Goal: Transaction & Acquisition: Purchase product/service

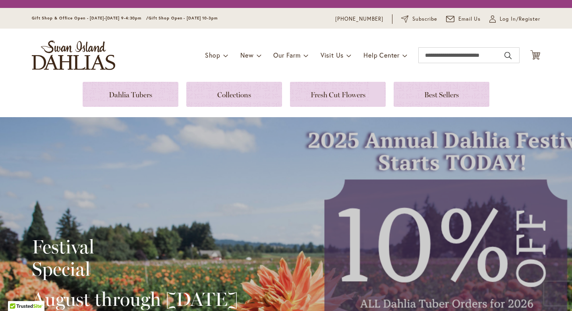
scroll to position [166, 0]
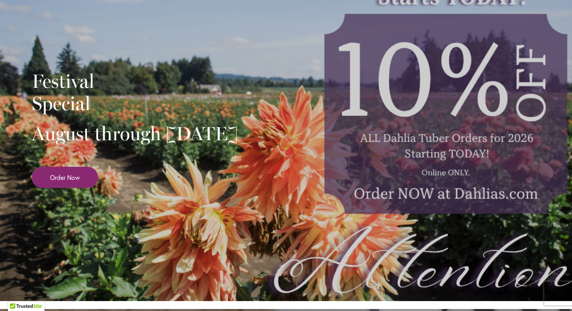
click at [57, 182] on span "Order Now" at bounding box center [65, 177] width 30 height 9
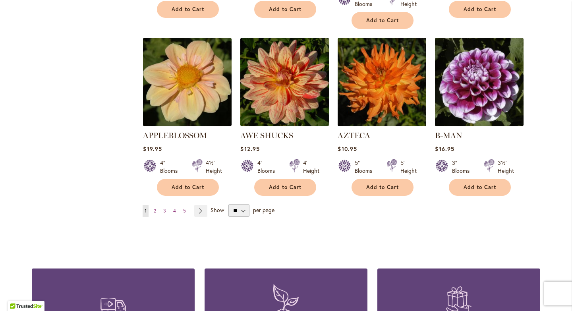
scroll to position [656, 0]
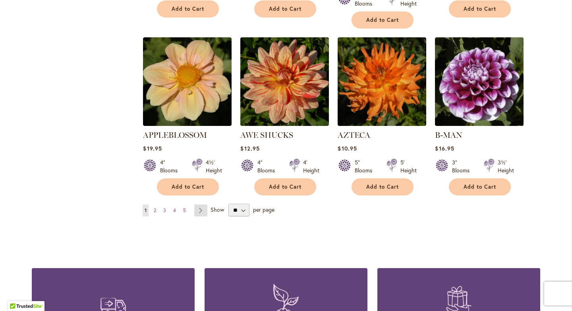
click at [201, 205] on link "Page Next" at bounding box center [200, 211] width 13 height 12
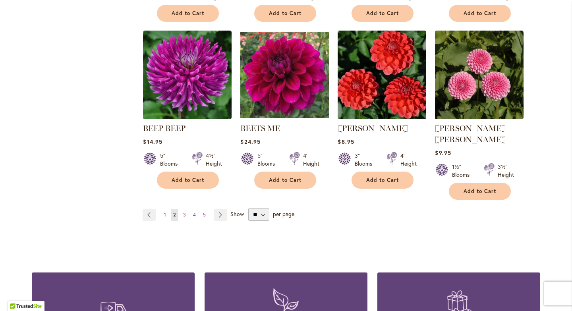
scroll to position [668, 0]
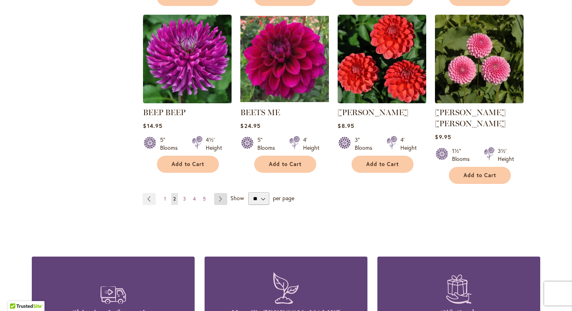
click at [223, 193] on link "Page Next" at bounding box center [220, 199] width 13 height 12
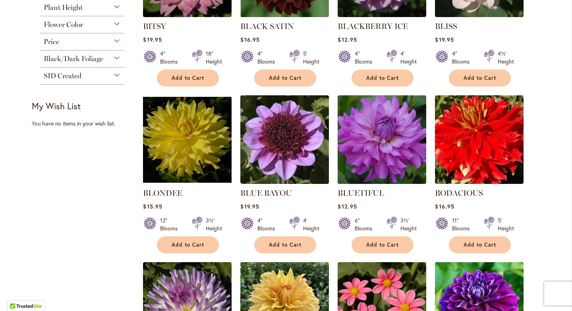
scroll to position [254, 0]
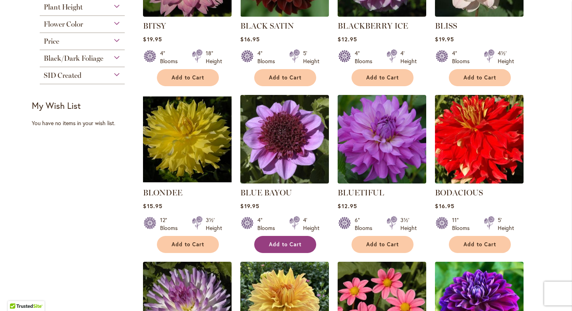
click at [281, 244] on span "Add to Cart" at bounding box center [285, 244] width 33 height 7
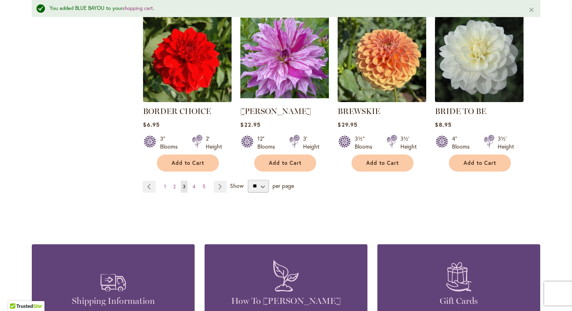
scroll to position [691, 0]
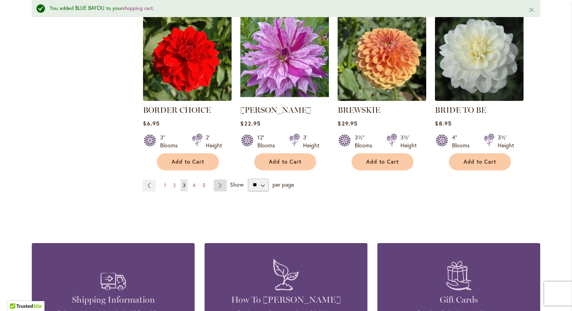
click at [221, 184] on link "Page Next" at bounding box center [220, 186] width 13 height 12
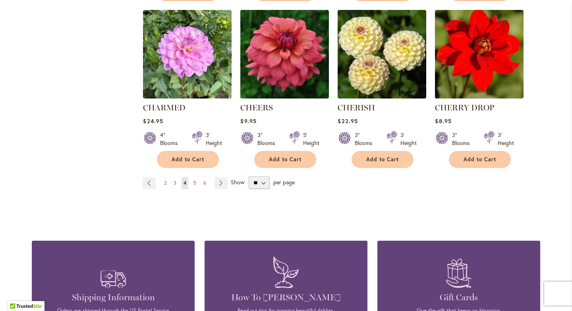
scroll to position [687, 0]
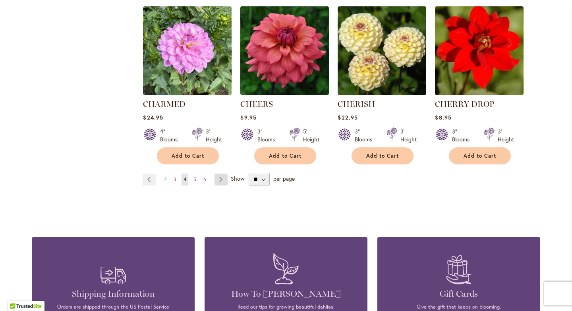
click at [222, 179] on link "Page Next" at bounding box center [221, 180] width 13 height 12
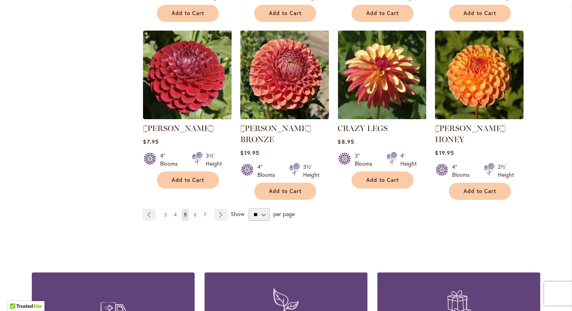
scroll to position [675, 0]
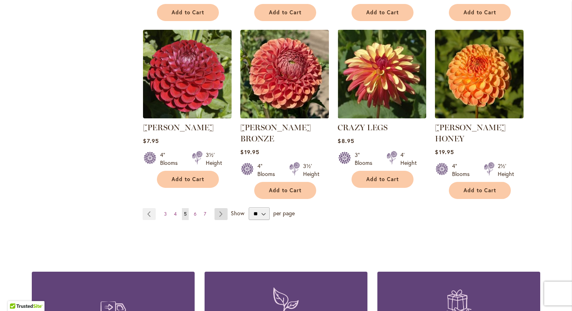
click at [221, 208] on link "Page Next" at bounding box center [221, 214] width 13 height 12
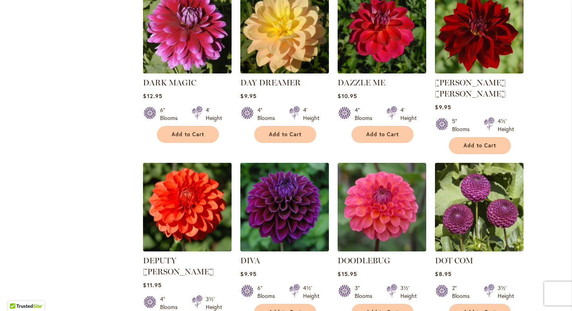
scroll to position [566, 0]
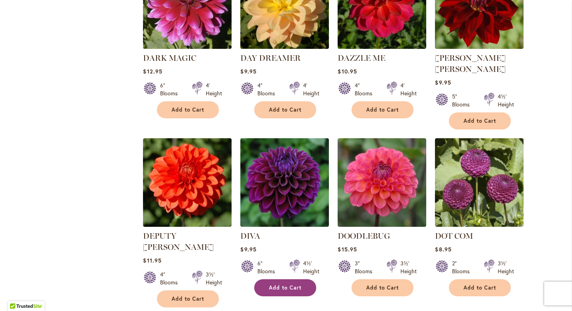
click at [293, 285] on span "Add to Cart" at bounding box center [285, 288] width 33 height 7
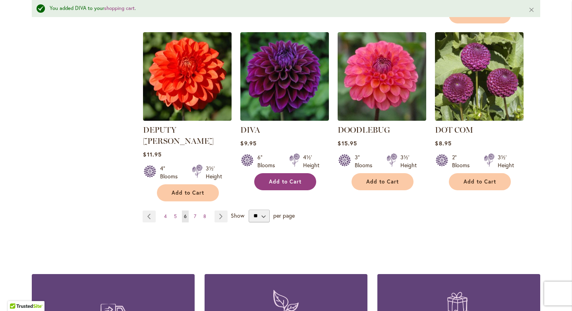
scroll to position [695, 0]
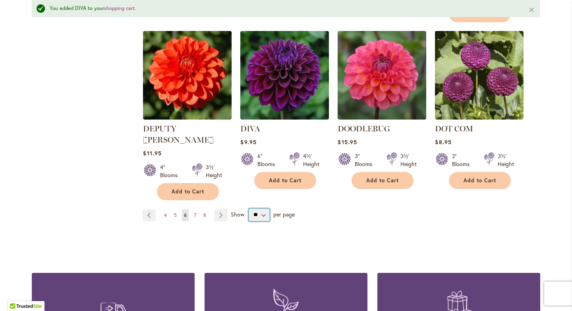
click at [263, 209] on select "** ** ** **" at bounding box center [259, 215] width 21 height 13
select select "**"
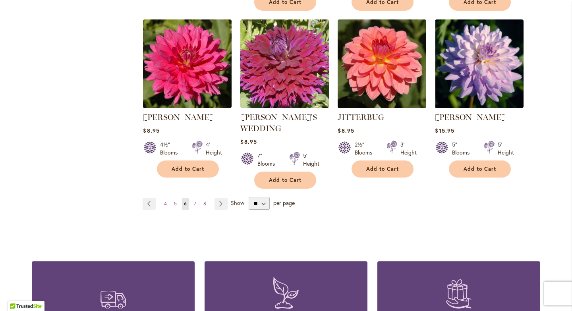
scroll to position [1372, 0]
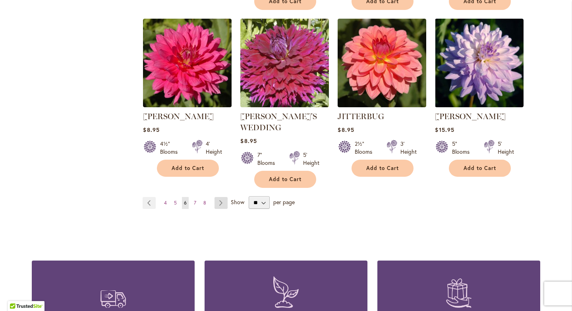
click at [224, 197] on link "Page Next" at bounding box center [221, 203] width 13 height 12
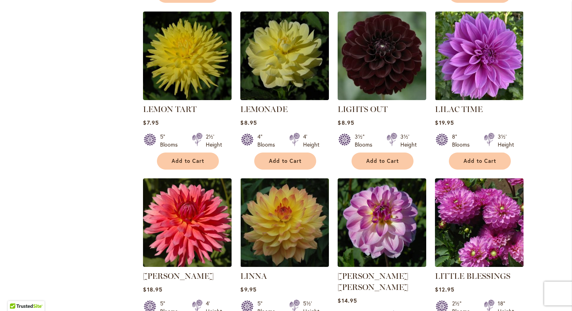
scroll to position [849, 0]
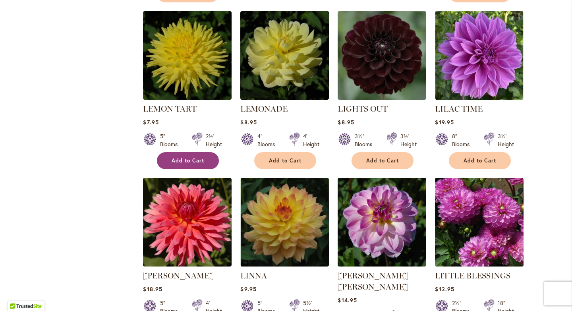
click at [192, 157] on span "Add to Cart" at bounding box center [188, 160] width 33 height 7
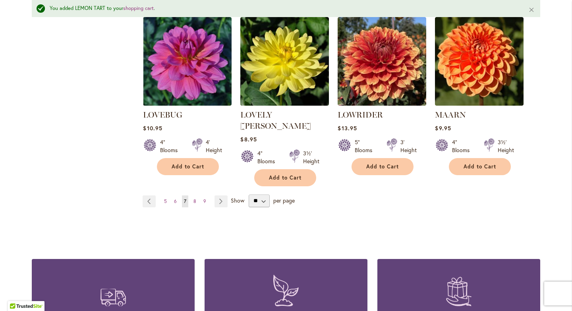
scroll to position [1380, 0]
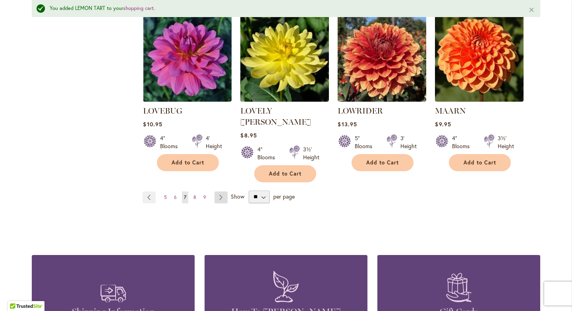
click at [226, 192] on link "Page Next" at bounding box center [221, 198] width 13 height 12
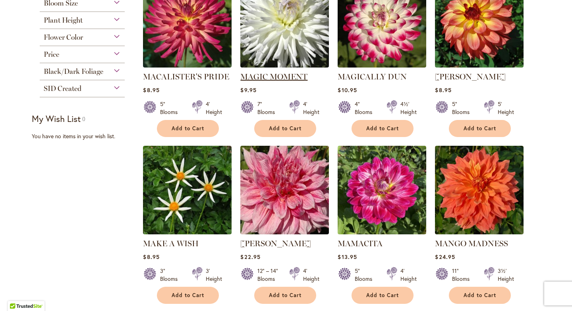
scroll to position [200, 0]
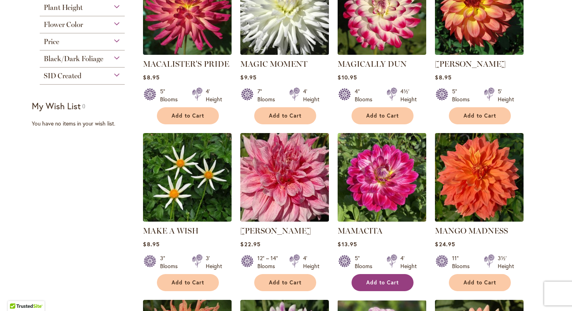
click at [387, 283] on span "Add to Cart" at bounding box center [382, 282] width 33 height 7
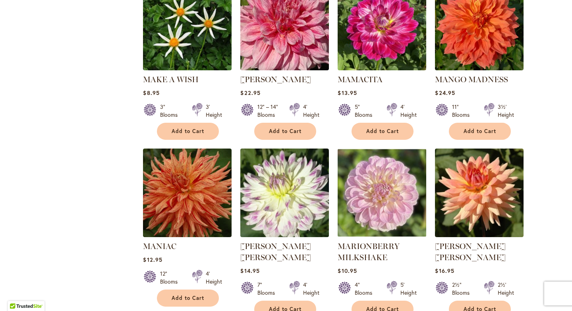
scroll to position [412, 0]
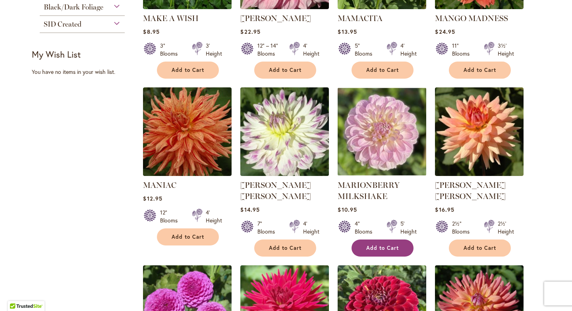
click at [382, 249] on span "Add to Cart" at bounding box center [382, 248] width 33 height 7
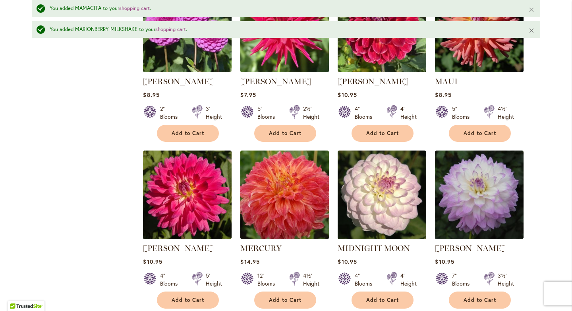
scroll to position [786, 0]
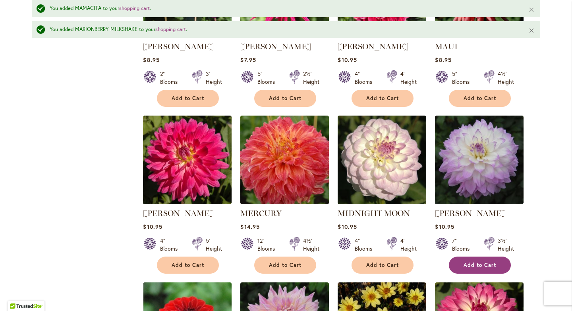
click at [493, 269] on button "Add to Cart" at bounding box center [480, 265] width 62 height 17
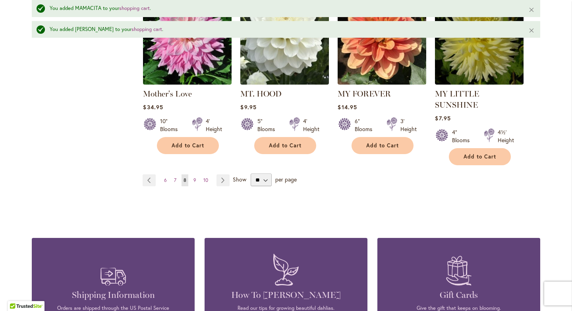
scroll to position [1429, 0]
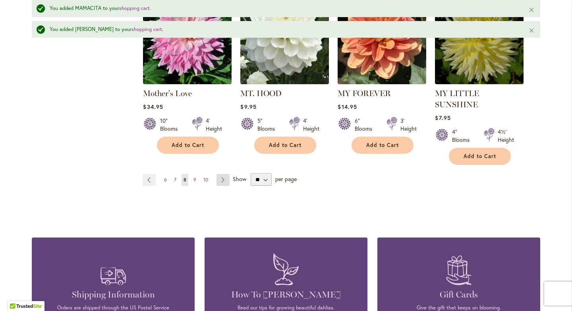
click at [221, 174] on link "Page Next" at bounding box center [223, 180] width 13 height 12
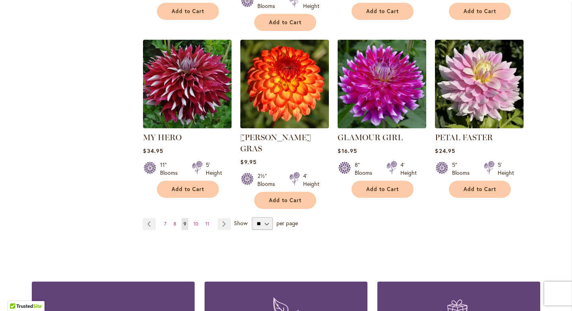
scroll to position [1341, 0]
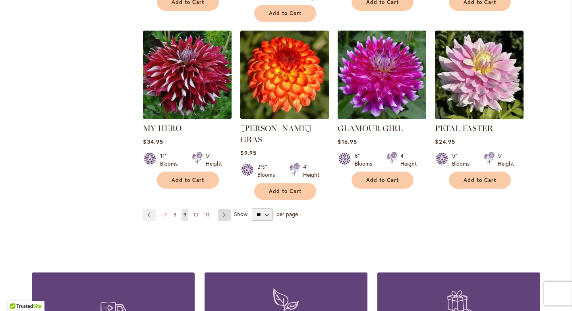
click at [223, 209] on link "Page Next" at bounding box center [224, 215] width 13 height 12
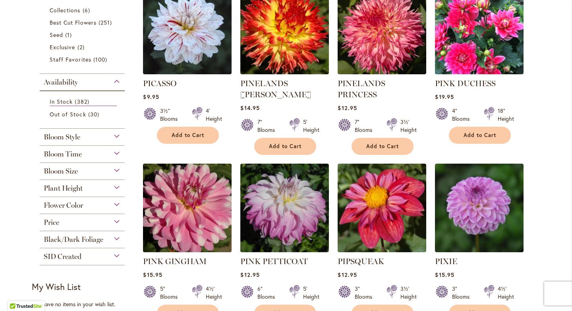
scroll to position [282, 0]
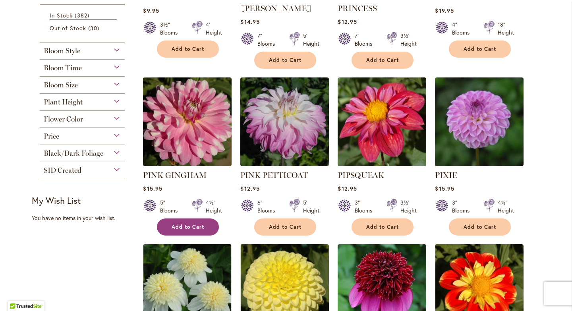
click at [176, 223] on button "Add to Cart" at bounding box center [188, 227] width 62 height 17
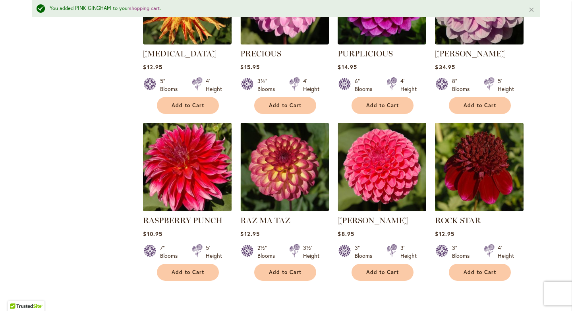
scroll to position [770, 0]
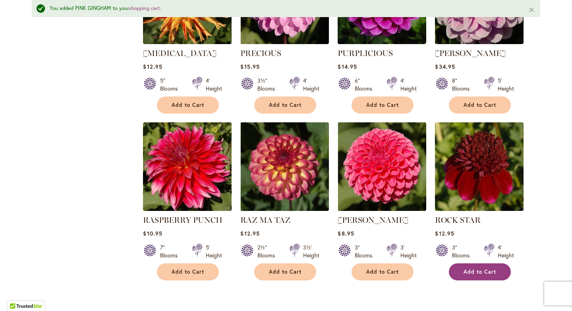
click at [475, 269] on span "Add to Cart" at bounding box center [480, 272] width 33 height 7
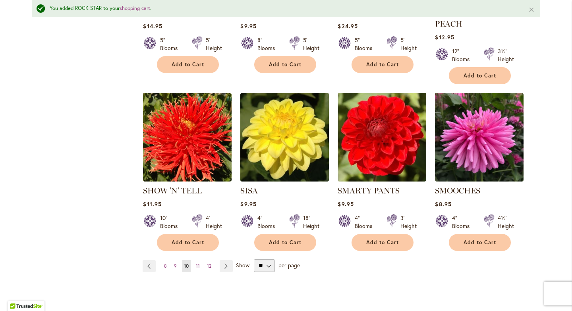
scroll to position [1319, 0]
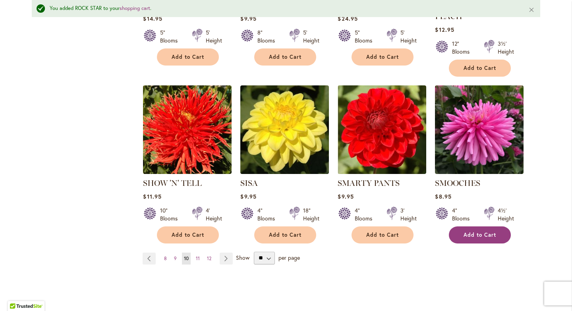
click at [466, 232] on span "Add to Cart" at bounding box center [480, 235] width 33 height 7
click at [226, 253] on link "Page Next" at bounding box center [226, 259] width 13 height 12
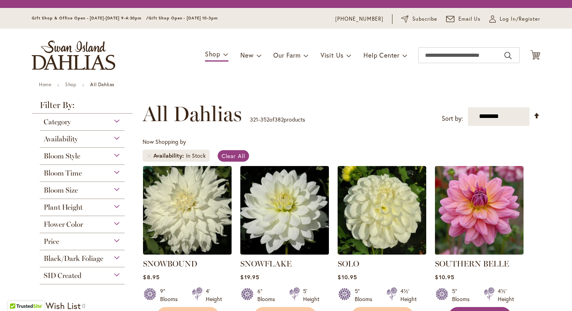
click at [482, 311] on span "Add to Cart" at bounding box center [480, 315] width 33 height 7
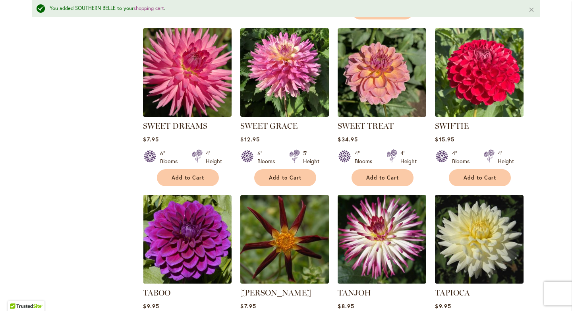
scroll to position [843, 0]
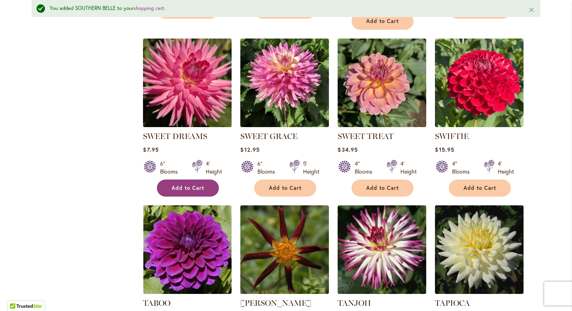
click at [187, 188] on span "Add to Cart" at bounding box center [188, 188] width 33 height 7
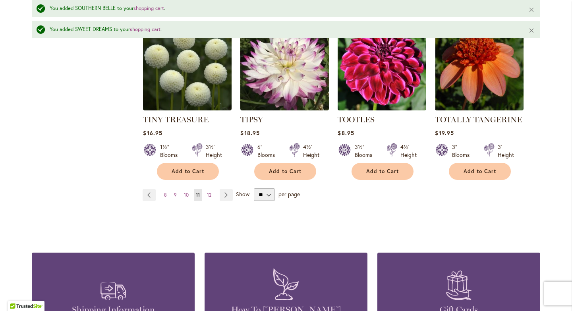
scroll to position [1391, 0]
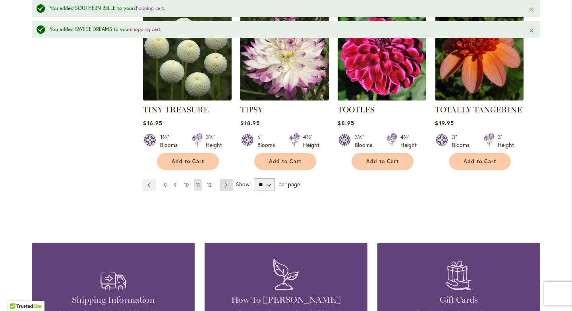
click at [228, 184] on link "Page Next" at bounding box center [226, 185] width 13 height 12
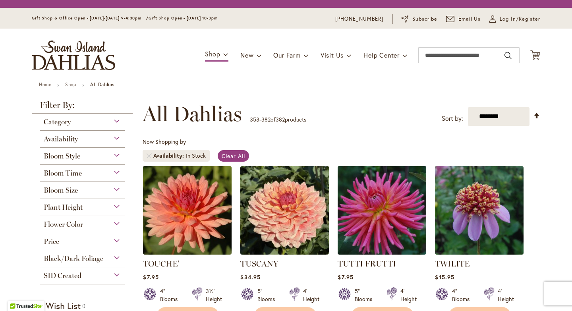
scroll to position [64, 0]
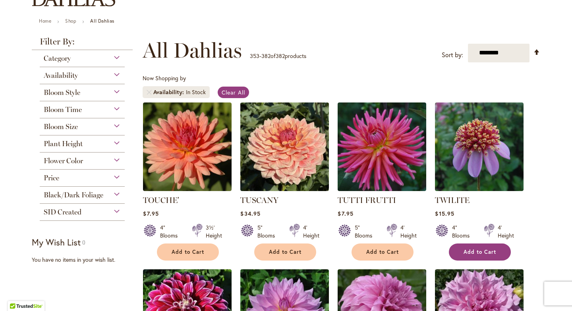
click at [477, 250] on span "Add to Cart" at bounding box center [480, 252] width 33 height 7
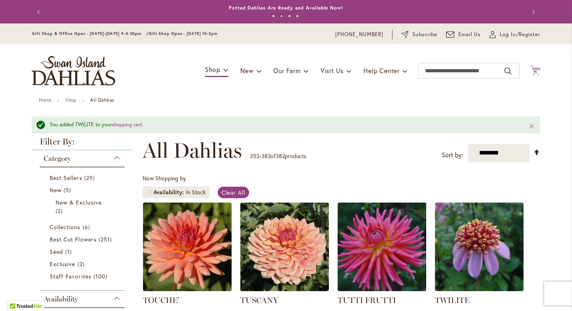
click at [534, 70] on span "11" at bounding box center [536, 72] width 4 height 5
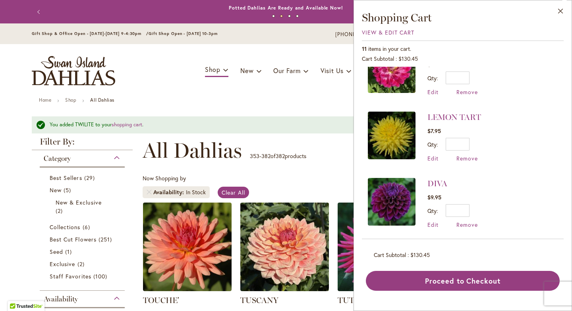
scroll to position [483, 0]
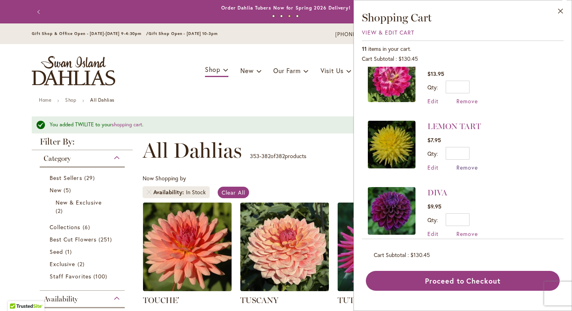
click at [468, 167] on span "Remove" at bounding box center [467, 168] width 21 height 8
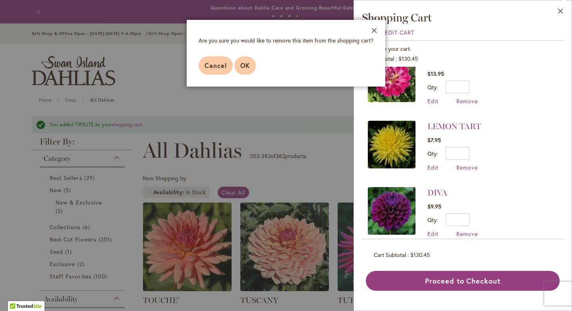
click at [246, 65] on span "OK" at bounding box center [245, 65] width 10 height 8
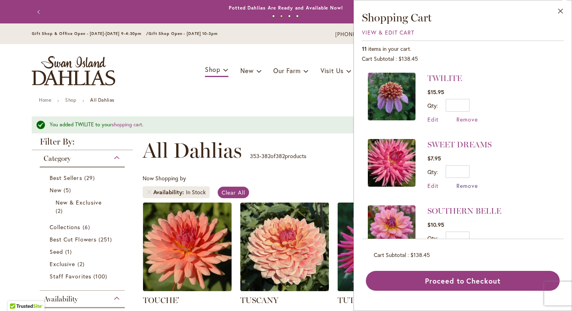
click at [470, 187] on span "Remove" at bounding box center [467, 186] width 21 height 8
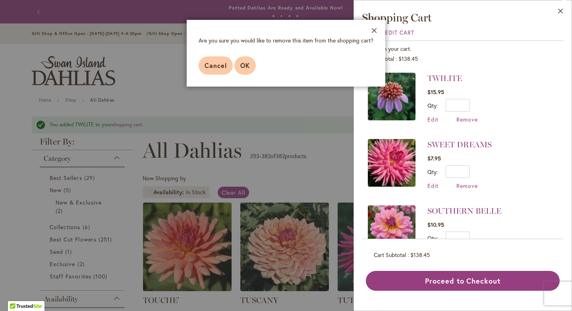
click at [247, 68] on span "OK" at bounding box center [245, 65] width 10 height 8
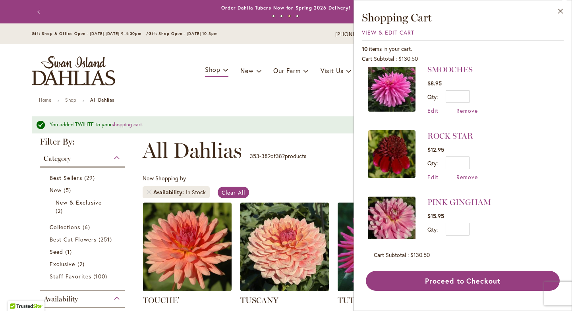
scroll to position [142, 0]
click at [467, 176] on span "Remove" at bounding box center [467, 177] width 21 height 8
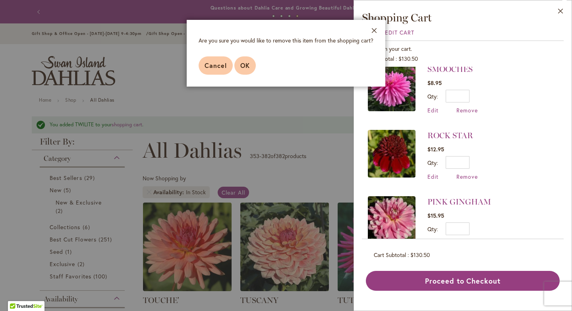
click at [252, 68] on button "OK" at bounding box center [244, 65] width 21 height 18
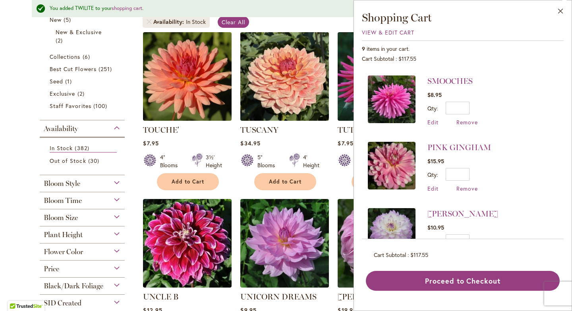
scroll to position [139, 0]
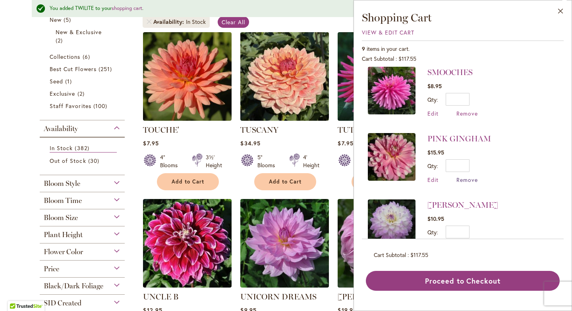
click at [463, 180] on span "Remove" at bounding box center [467, 180] width 21 height 8
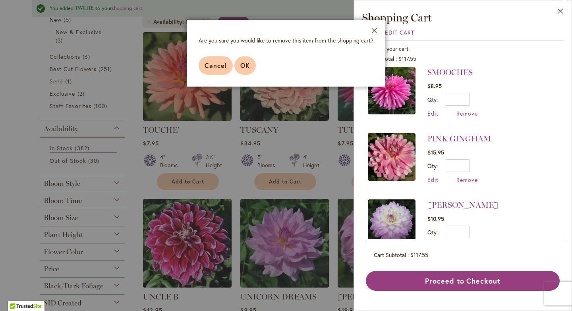
click at [249, 66] on span "OK" at bounding box center [245, 65] width 10 height 8
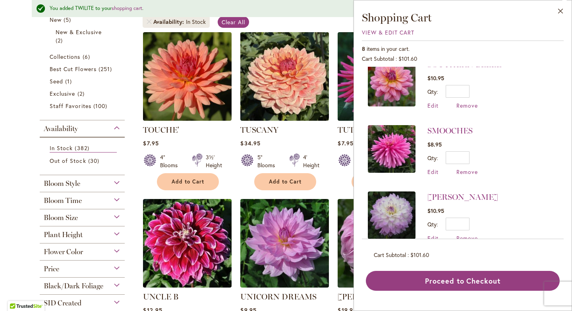
scroll to position [0, 0]
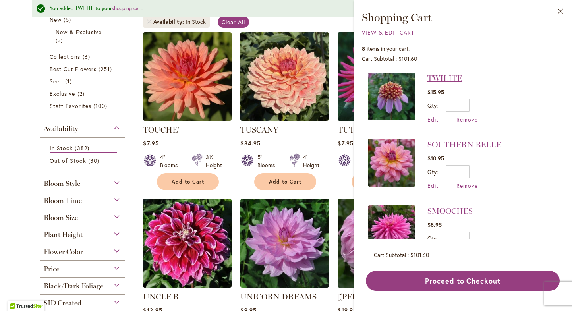
click at [447, 77] on link "TWILITE" at bounding box center [445, 79] width 35 height 10
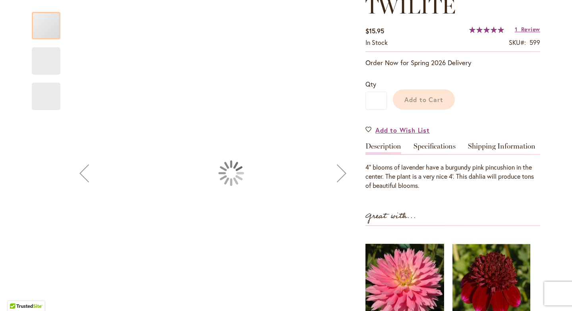
scroll to position [228, 0]
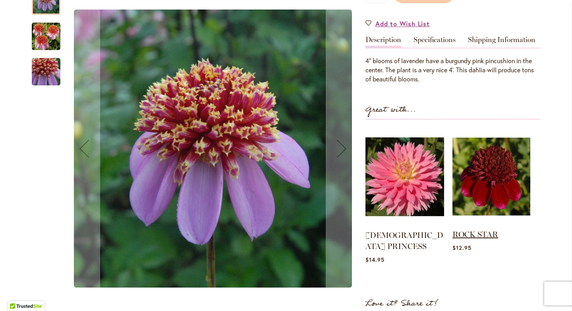
click at [474, 233] on link "ROCK STAR" at bounding box center [476, 235] width 46 height 10
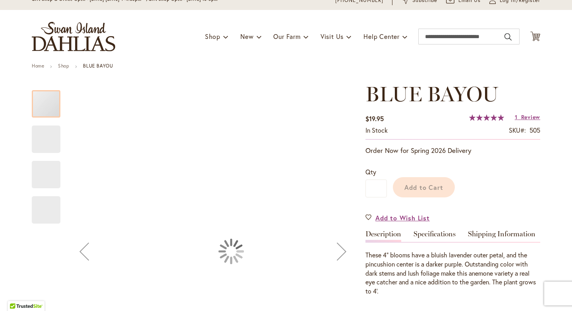
scroll to position [34, 0]
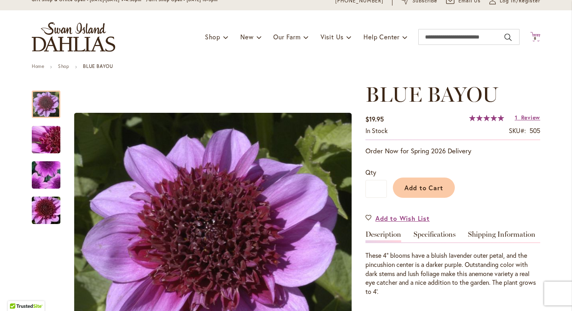
click at [536, 36] on span "8" at bounding box center [535, 38] width 3 height 5
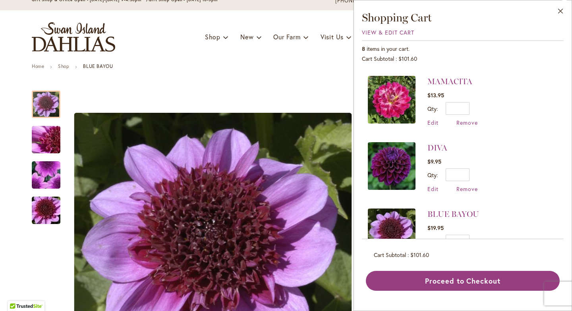
scroll to position [363, 0]
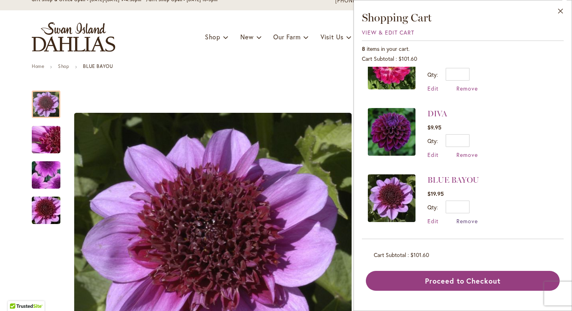
click at [466, 222] on span "Remove" at bounding box center [467, 221] width 21 height 8
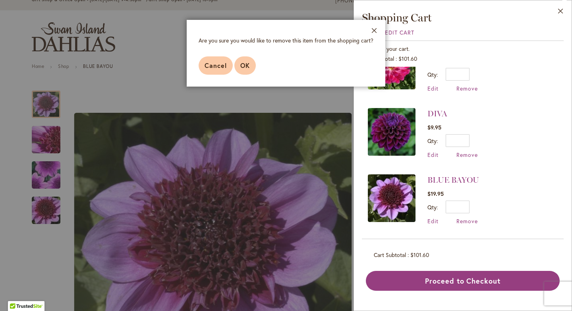
click at [246, 62] on span "OK" at bounding box center [245, 65] width 10 height 8
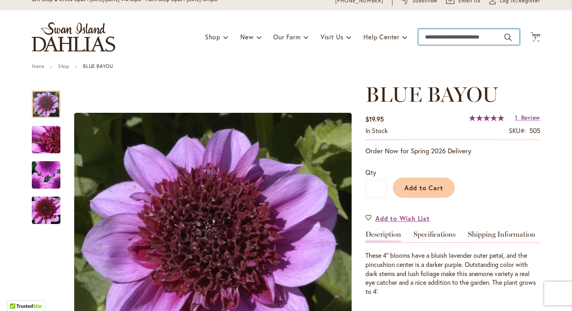
click at [441, 33] on input "Search" at bounding box center [468, 37] width 101 height 16
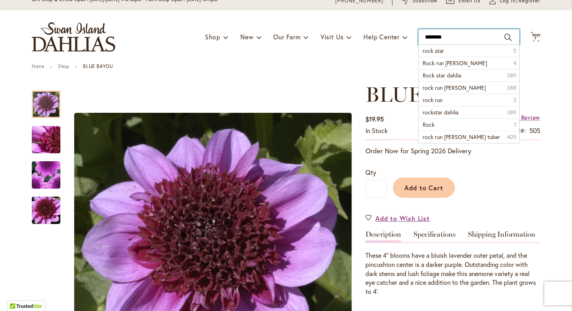
type input "*********"
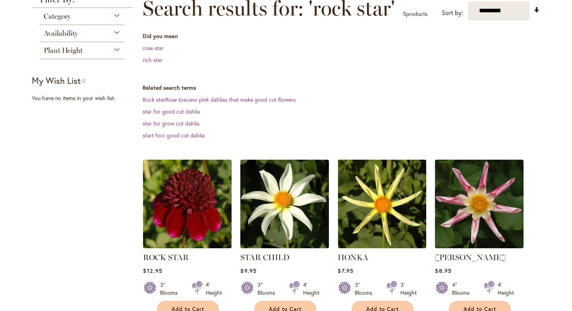
scroll to position [148, 0]
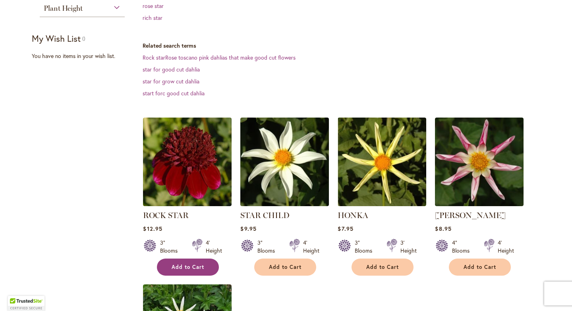
click at [193, 267] on span "Add to Cart" at bounding box center [188, 267] width 33 height 7
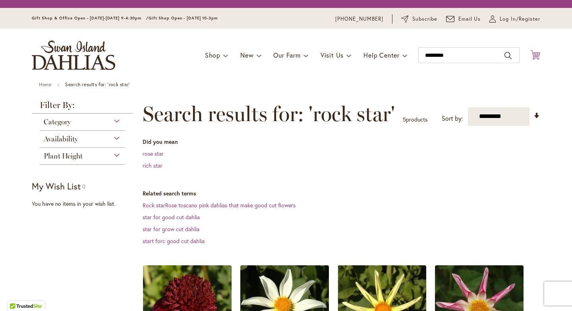
click at [536, 56] on icon "Cart .cls-1 { fill: #231f20; }" at bounding box center [535, 55] width 10 height 10
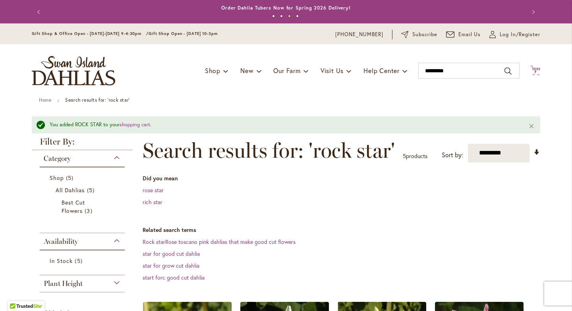
click at [537, 71] on span "7 7 items" at bounding box center [536, 72] width 8 height 4
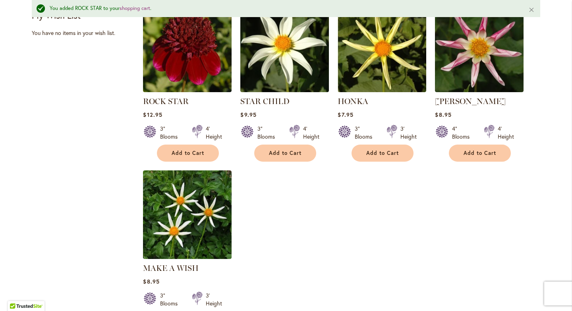
scroll to position [310, 0]
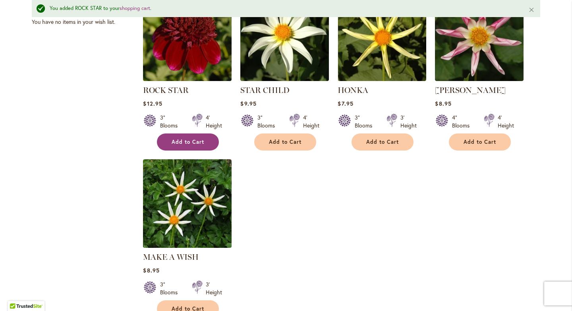
click at [194, 141] on span "Add to Cart" at bounding box center [188, 142] width 33 height 7
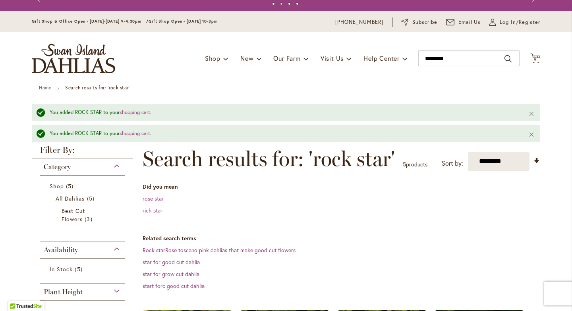
scroll to position [0, 0]
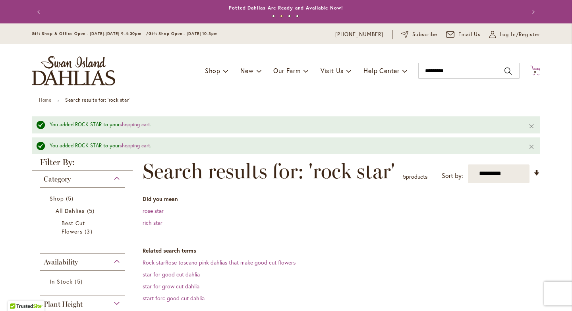
click at [533, 71] on span "9 9 items" at bounding box center [536, 72] width 8 height 4
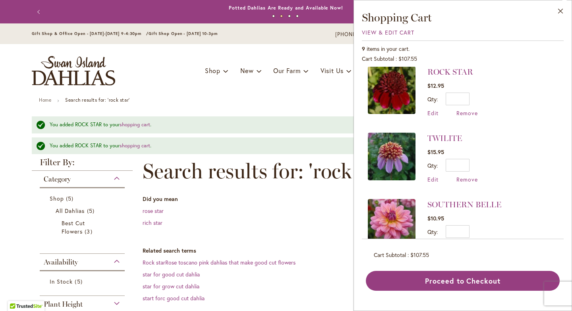
scroll to position [3, 0]
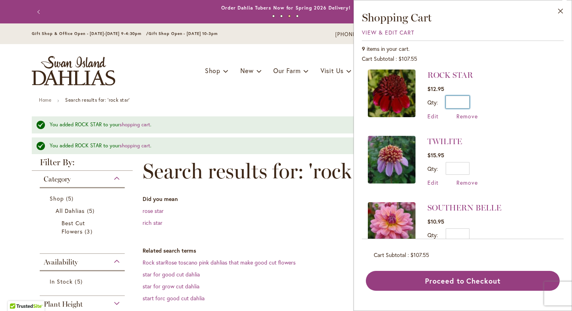
click at [461, 102] on input "*" at bounding box center [458, 102] width 24 height 13
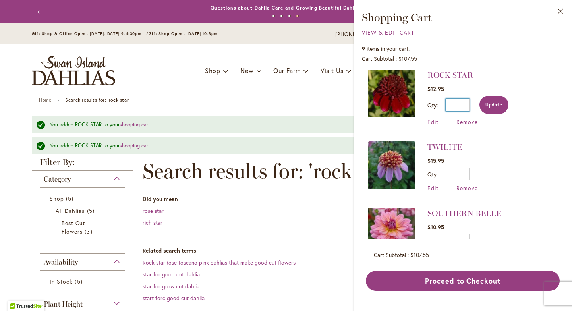
type input "*"
click at [496, 103] on span "Update" at bounding box center [494, 105] width 17 height 6
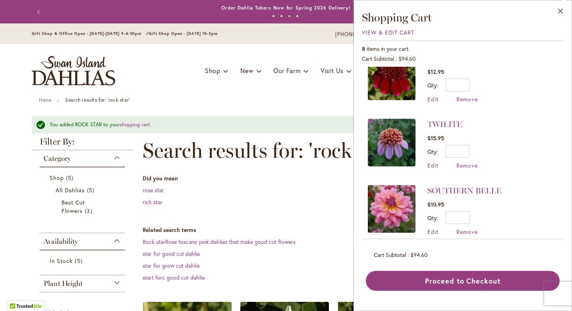
scroll to position [0, 0]
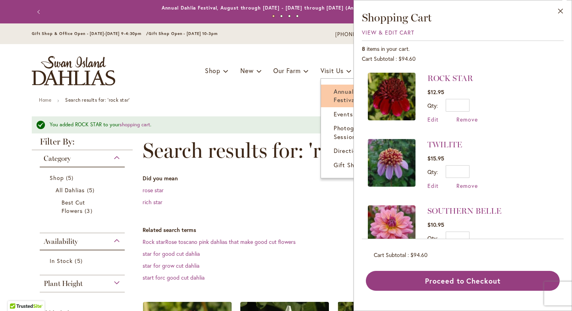
click at [331, 90] on link "Annual Dahlia Festival" at bounding box center [366, 96] width 91 height 23
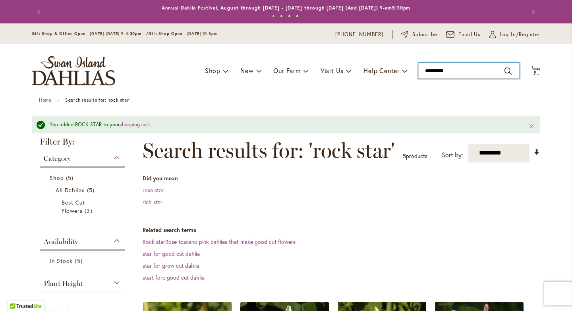
type input "*********"
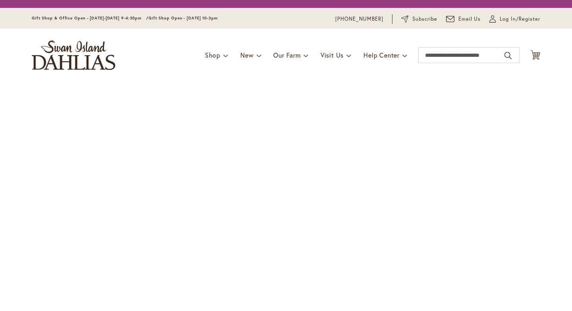
click at [416, 70] on body "The store will not work correctly in the case when cookies are disabled. Annual…" at bounding box center [286, 155] width 572 height 311
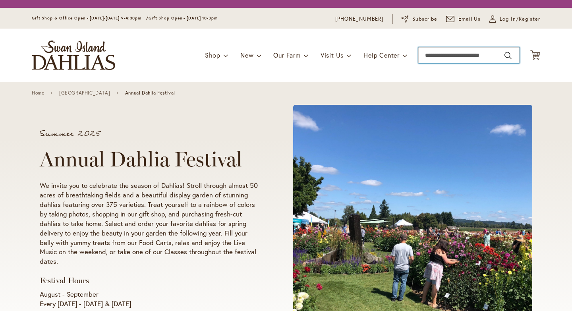
click at [430, 53] on input "Search" at bounding box center [468, 55] width 101 height 16
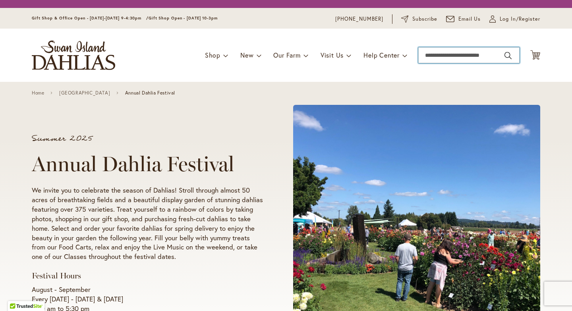
click at [428, 54] on input "Search" at bounding box center [468, 55] width 101 height 16
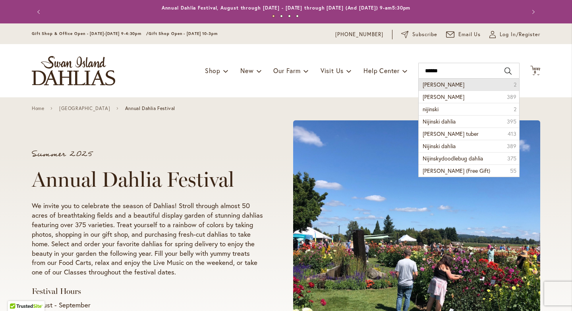
click at [434, 85] on span "Nijinsky" at bounding box center [444, 85] width 42 height 8
type input "********"
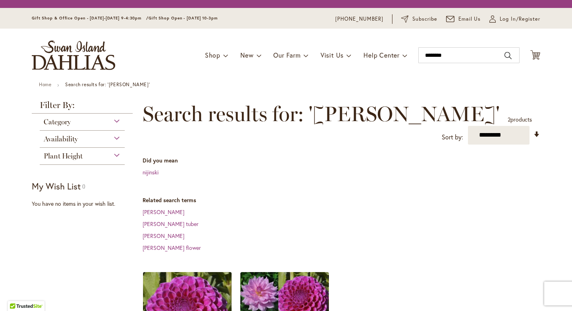
click at [188, 270] on img at bounding box center [187, 316] width 93 height 93
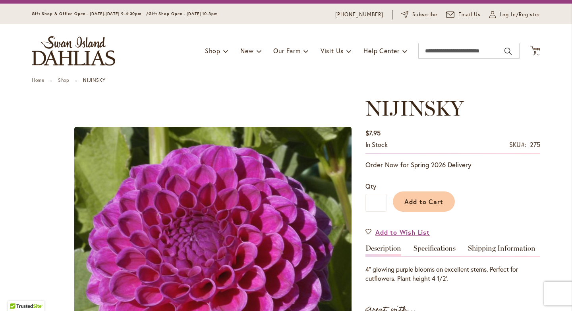
scroll to position [19, 0]
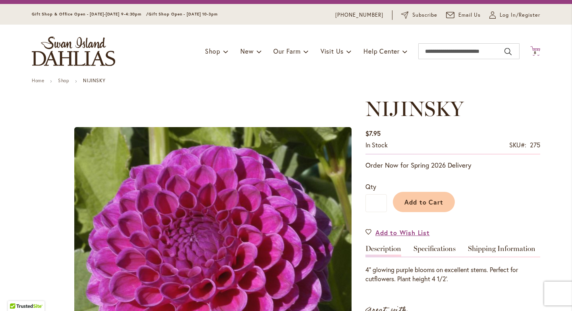
click at [536, 49] on icon "Cart .cls-1 { fill: #231f20; }" at bounding box center [535, 51] width 10 height 10
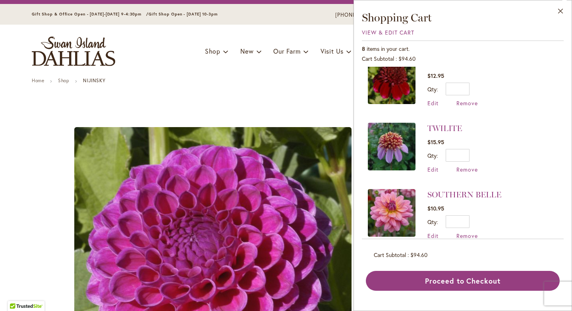
scroll to position [0, 0]
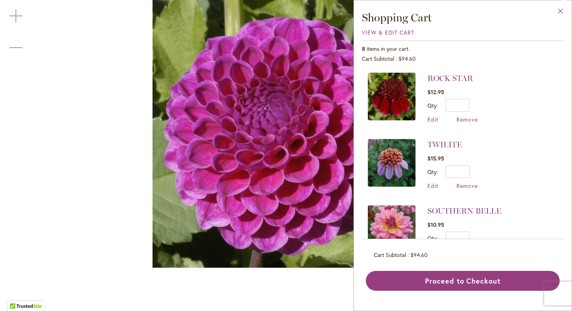
click at [560, 12] on button "Close" at bounding box center [561, 12] width 22 height 25
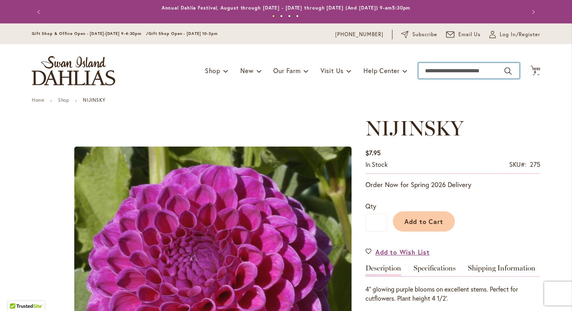
click at [442, 74] on input "Search" at bounding box center [468, 71] width 101 height 16
type input "**********"
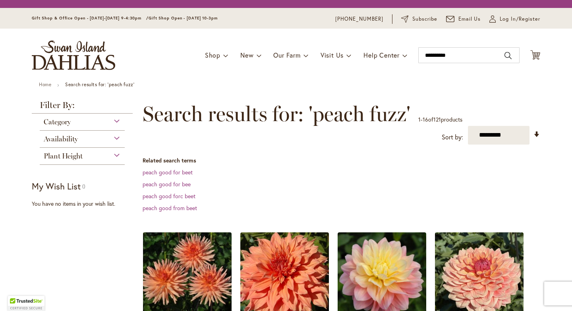
scroll to position [85, 0]
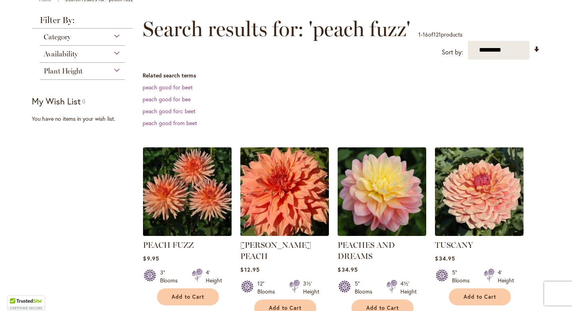
click at [181, 184] on img at bounding box center [187, 191] width 93 height 93
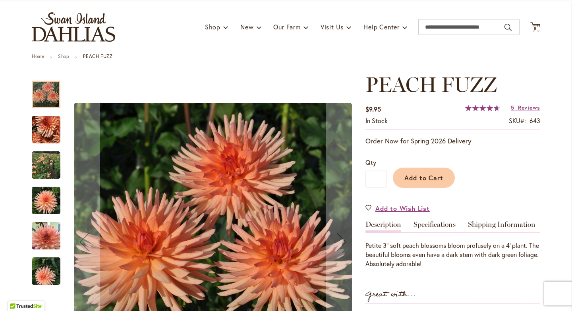
scroll to position [37, 0]
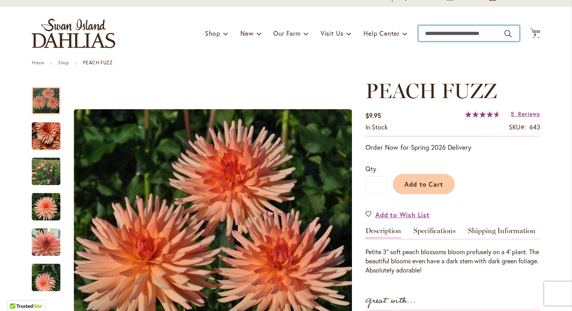
click at [432, 35] on input "Search" at bounding box center [468, 33] width 101 height 16
type input "****"
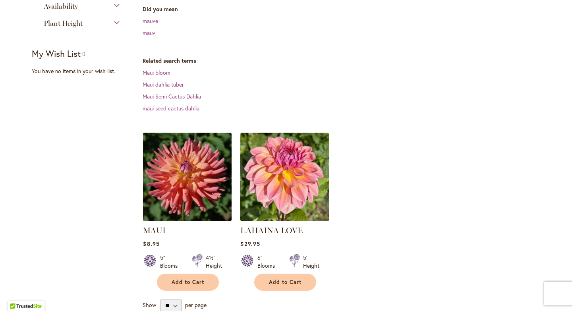
scroll to position [134, 0]
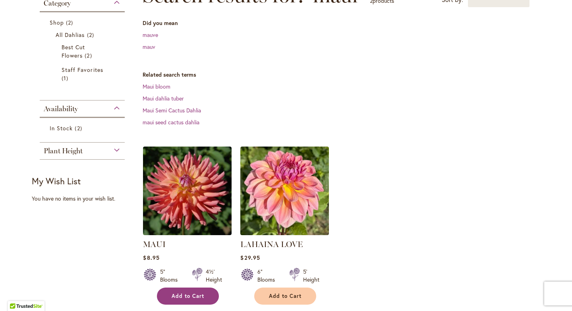
click at [201, 293] on span "Add to Cart" at bounding box center [188, 296] width 33 height 7
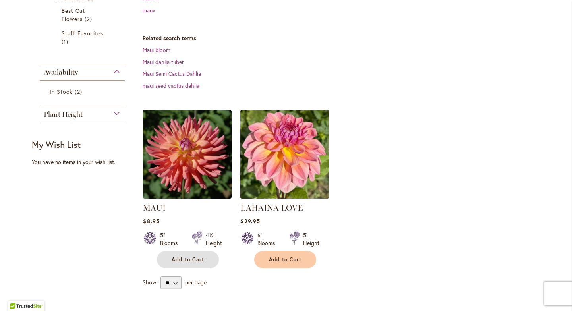
scroll to position [0, 0]
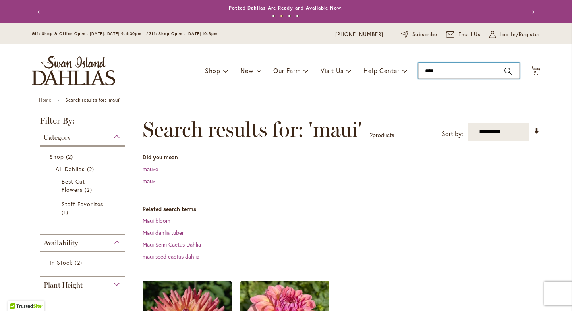
click at [441, 69] on input "****" at bounding box center [468, 71] width 101 height 16
type input "*"
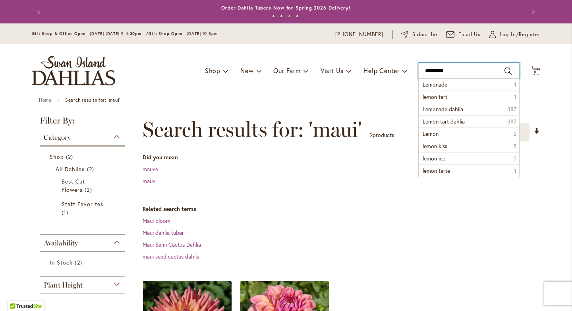
type input "**********"
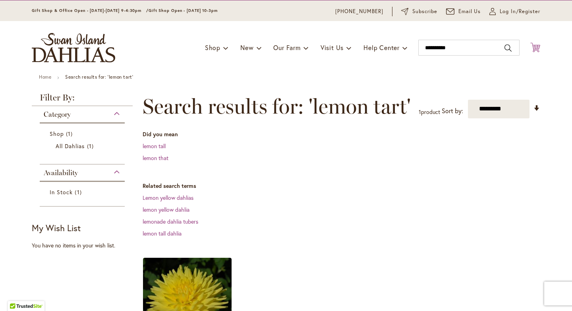
scroll to position [39, 0]
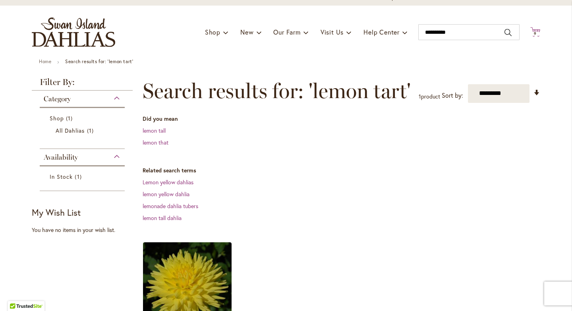
click at [536, 32] on span "9" at bounding box center [535, 33] width 3 height 5
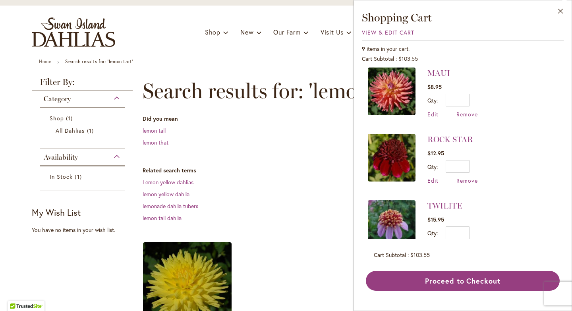
scroll to position [4, 0]
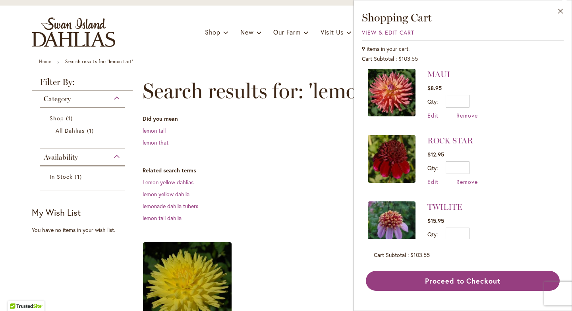
click at [284, 171] on dt "Related search terms" at bounding box center [342, 170] width 398 height 8
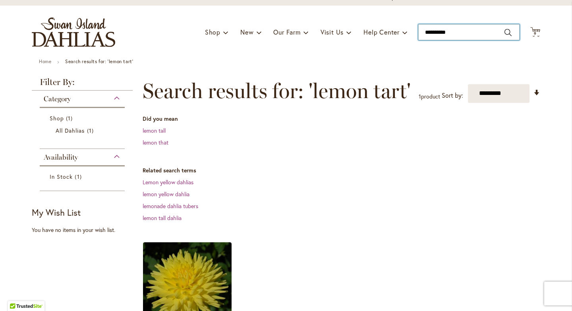
drag, startPoint x: 457, startPoint y: 37, endPoint x: 418, endPoint y: 30, distance: 39.1
click at [418, 30] on input "**********" at bounding box center [468, 32] width 101 height 16
type input "**********"
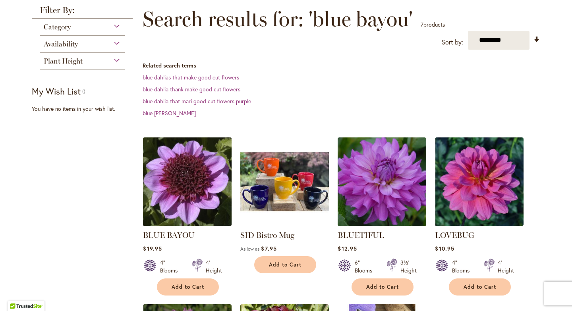
scroll to position [101, 0]
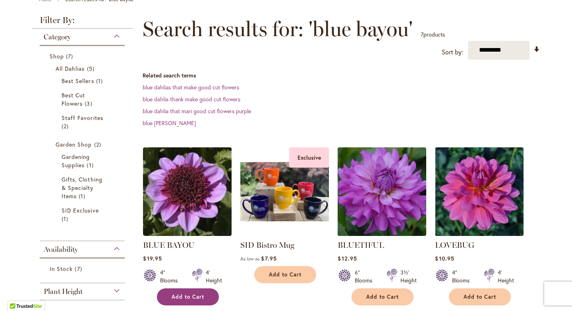
click at [174, 288] on button "Add to Cart" at bounding box center [188, 296] width 62 height 17
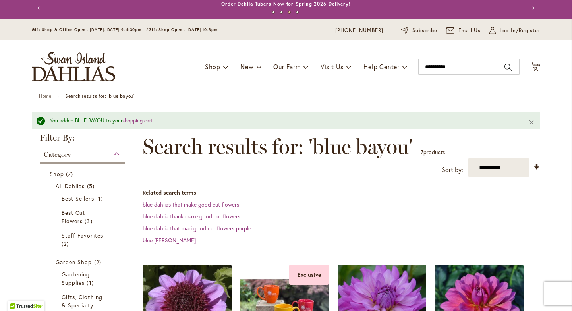
scroll to position [0, 0]
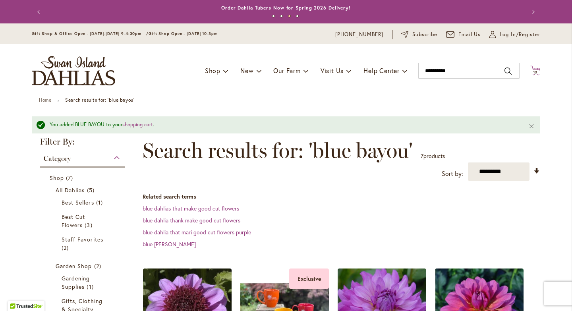
click at [536, 72] on span "10" at bounding box center [535, 72] width 5 height 5
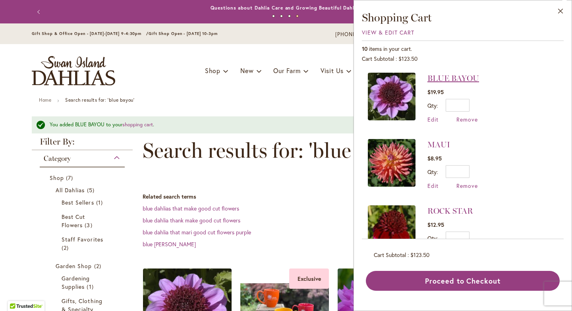
click at [455, 82] on link "BLUE BAYOU" at bounding box center [454, 79] width 52 height 10
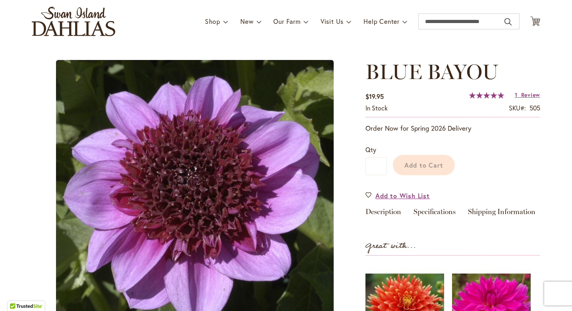
scroll to position [24, 0]
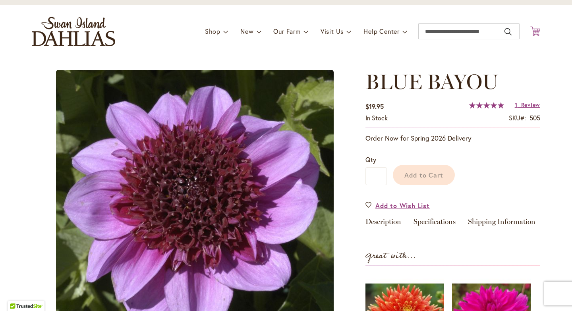
click at [536, 33] on icon "Cart .cls-1 { fill: #231f20; }" at bounding box center [535, 31] width 10 height 10
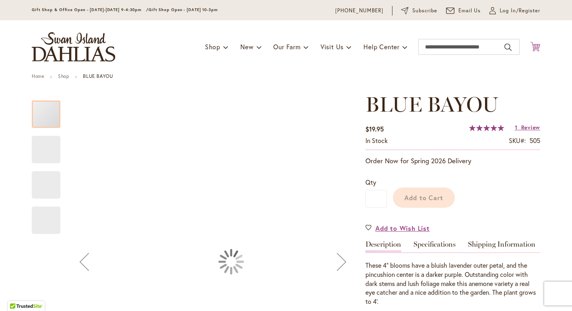
scroll to position [39, 0]
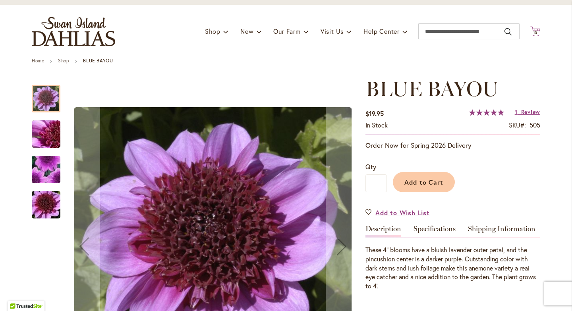
click at [536, 33] on span "10" at bounding box center [535, 32] width 5 height 5
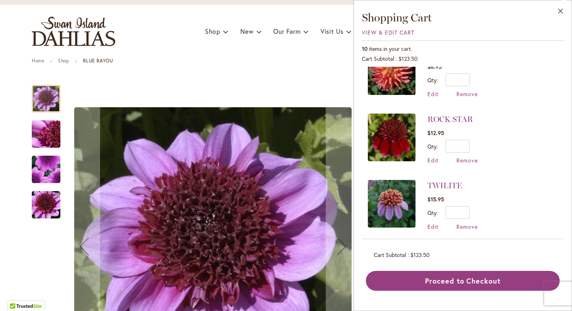
scroll to position [101, 0]
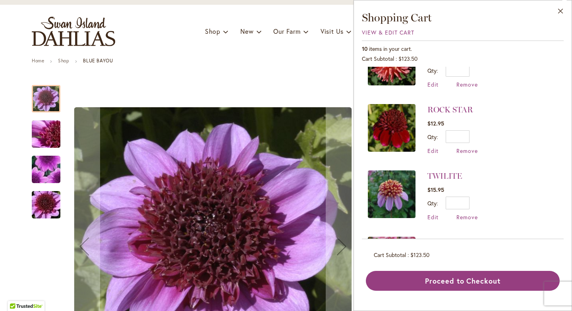
click at [388, 185] on img at bounding box center [392, 194] width 48 height 48
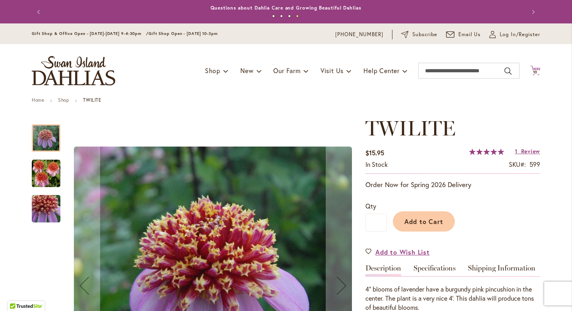
click at [536, 72] on span "10" at bounding box center [535, 72] width 5 height 5
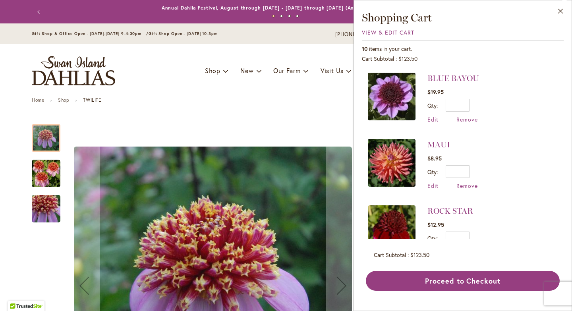
scroll to position [0, 0]
click at [473, 118] on span "Remove" at bounding box center [467, 119] width 21 height 8
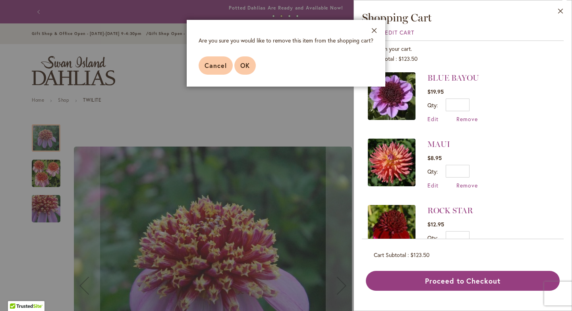
click at [243, 67] on span "OK" at bounding box center [245, 65] width 10 height 8
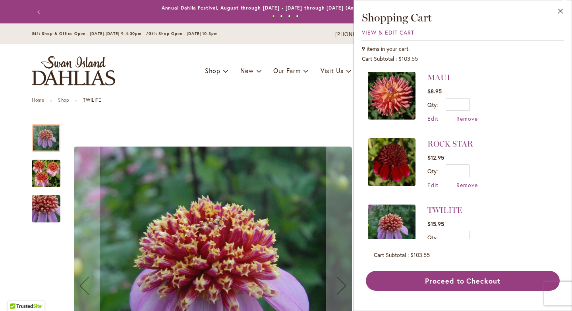
scroll to position [3, 0]
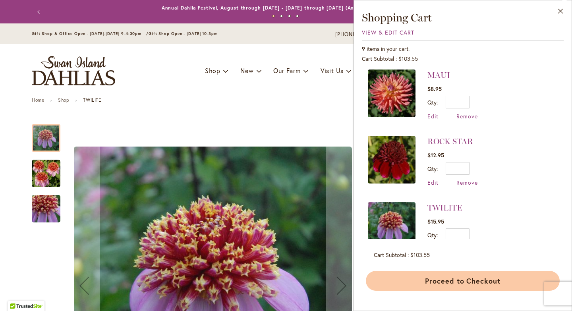
click at [456, 278] on button "Proceed to Checkout" at bounding box center [463, 281] width 194 height 20
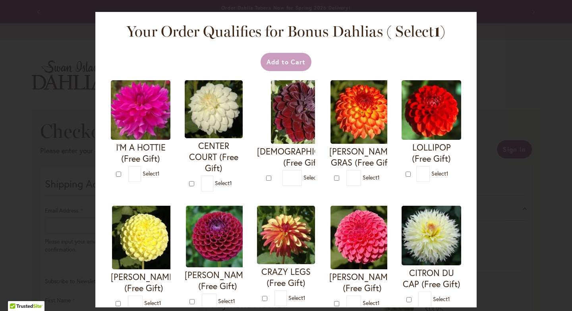
select select "**"
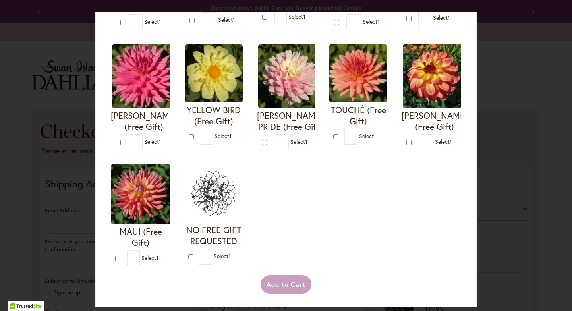
scroll to position [903, 0]
type input "*"
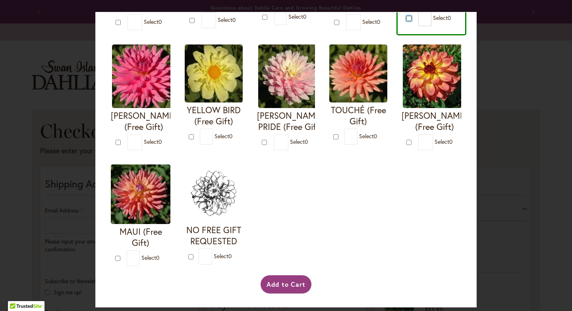
scroll to position [1649, 0]
click at [275, 287] on button "Add to Cart" at bounding box center [286, 284] width 51 height 18
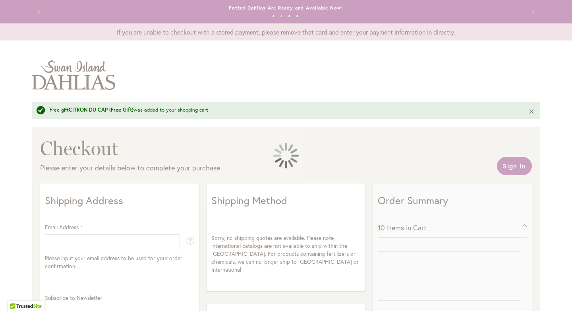
select select "**"
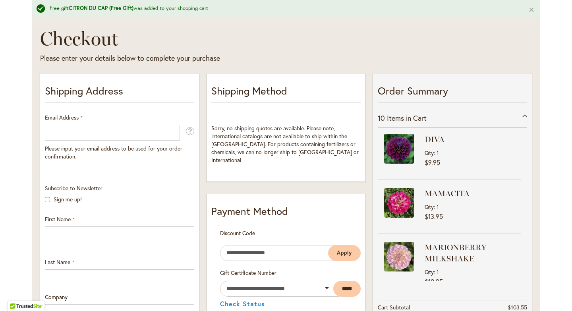
scroll to position [110, 0]
click at [96, 130] on input "Email Address" at bounding box center [112, 132] width 135 height 16
type input "**********"
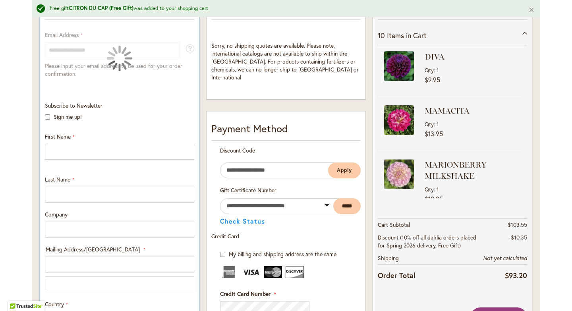
scroll to position [194, 0]
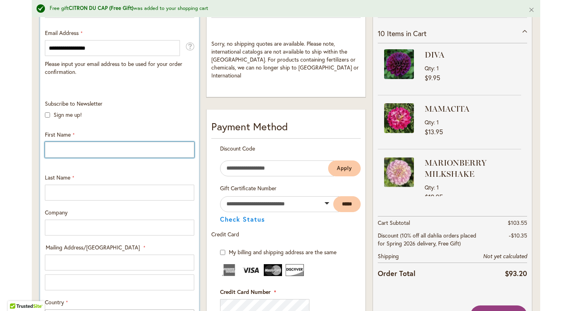
click at [99, 152] on input "First Name" at bounding box center [119, 150] width 149 height 16
type input "**********"
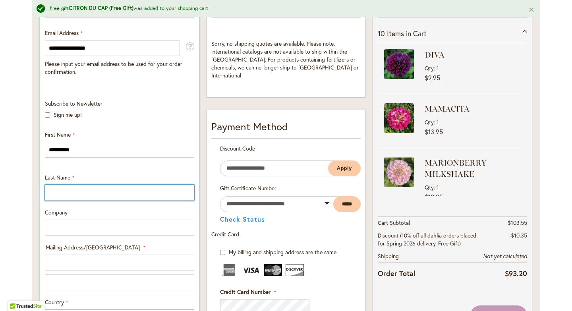
click at [97, 191] on input "Last Name" at bounding box center [119, 193] width 149 height 16
type input "*********"
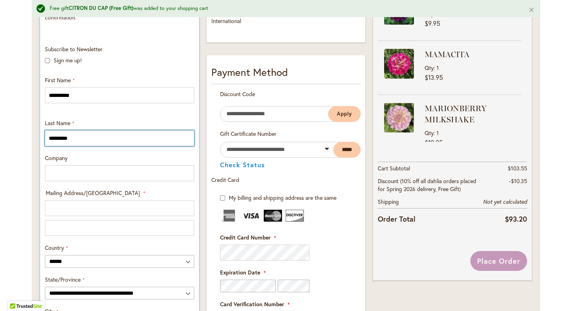
scroll to position [257, 0]
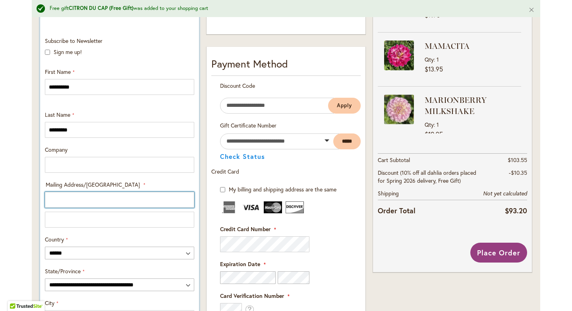
click at [78, 196] on input "Mailing Address/PO BOX: Line 1" at bounding box center [119, 200] width 149 height 16
type input "**********"
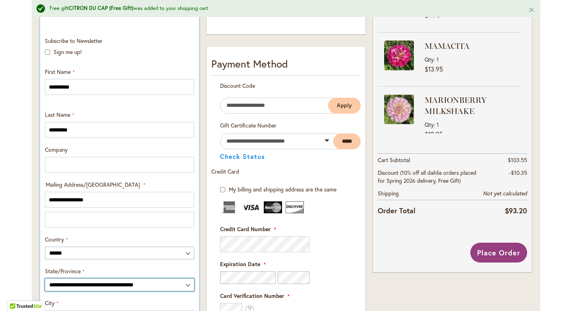
select select "**"
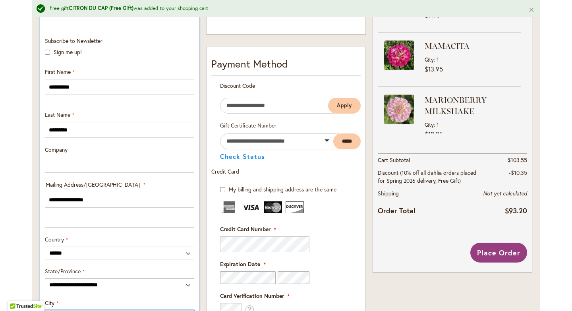
type input "**********"
type input "*****"
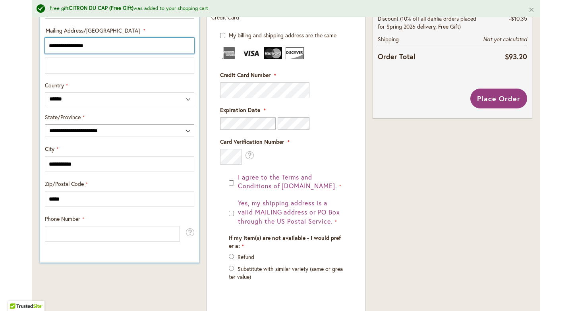
scroll to position [412, 0]
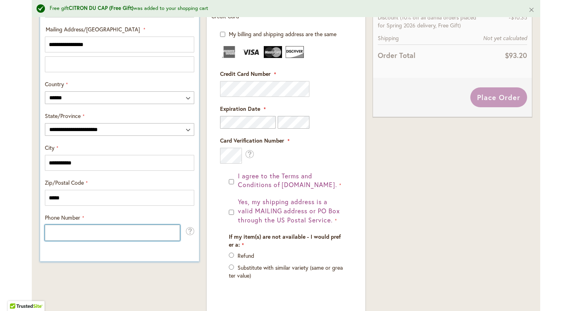
click at [100, 235] on input "Phone Number" at bounding box center [112, 233] width 135 height 16
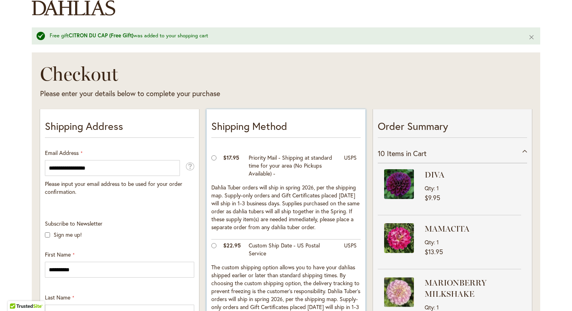
scroll to position [73, 0]
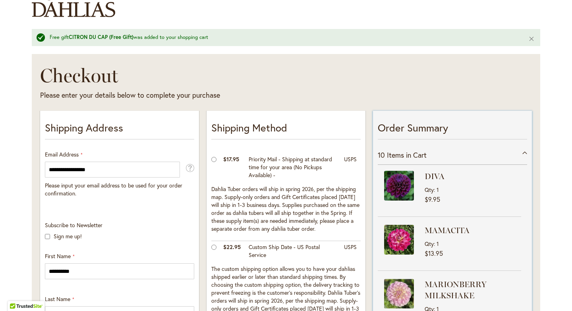
type input "**********"
click at [526, 177] on div "DIVA Qty 1 $9.95 MAMACITA Qty 1 $13.95" at bounding box center [452, 241] width 149 height 153
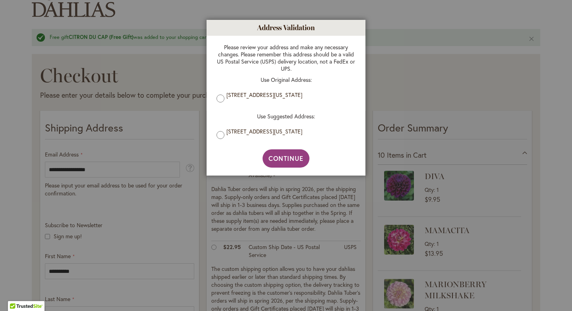
drag, startPoint x: 525, startPoint y: 176, endPoint x: 525, endPoint y: 193, distance: 16.3
click at [525, 193] on body "Please wait... Skip to Accessibility Information The store will not work correc…" at bounding box center [286, 155] width 572 height 311
click at [281, 157] on span "Continue" at bounding box center [286, 158] width 35 height 8
type input "**********"
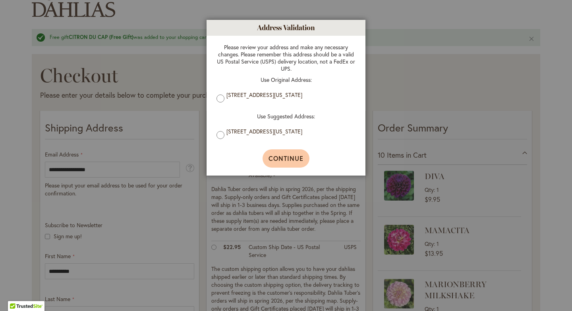
type input "**********"
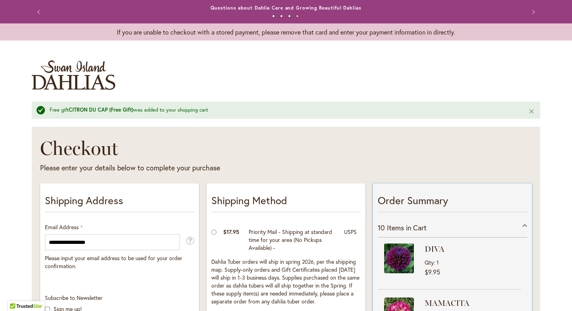
scroll to position [0, 0]
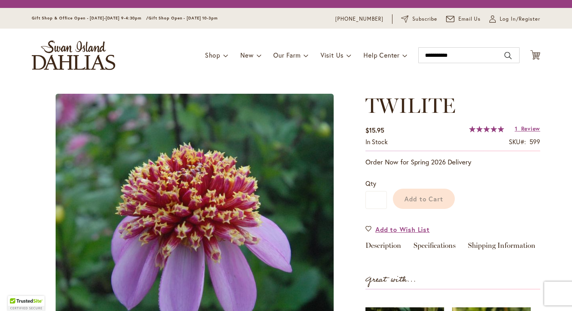
type input "**********"
click at [505, 49] on button "Search" at bounding box center [508, 55] width 7 height 13
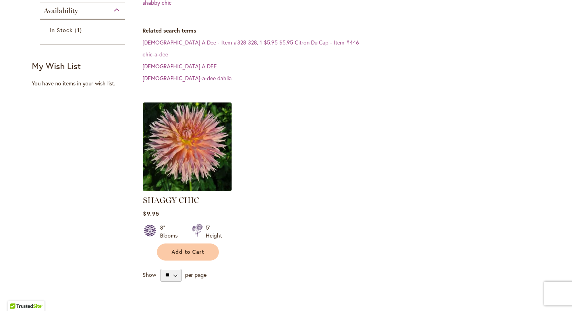
scroll to position [146, 0]
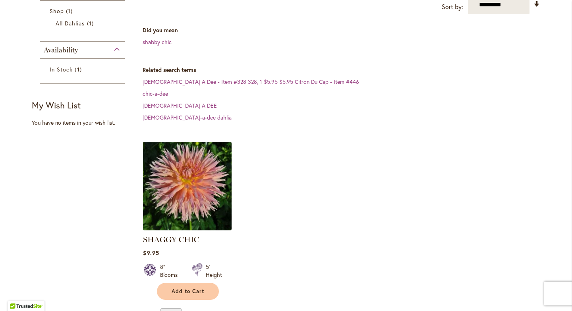
click at [204, 166] on img at bounding box center [187, 185] width 93 height 93
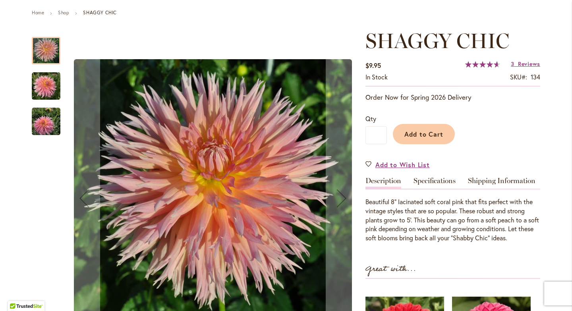
scroll to position [87, 0]
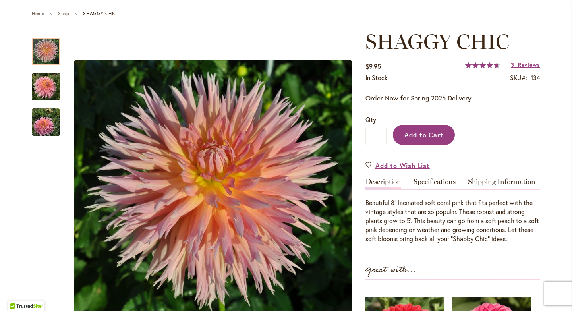
click at [416, 137] on span "Add to Cart" at bounding box center [424, 135] width 39 height 8
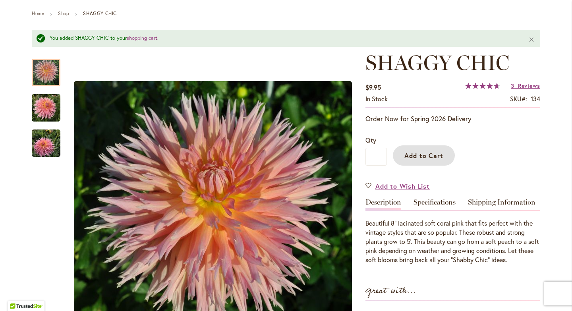
scroll to position [15, 0]
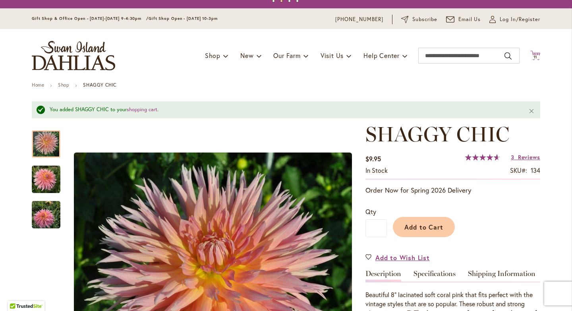
click at [536, 54] on icon "Cart .cls-1 { fill: #231f20; }" at bounding box center [535, 55] width 10 height 10
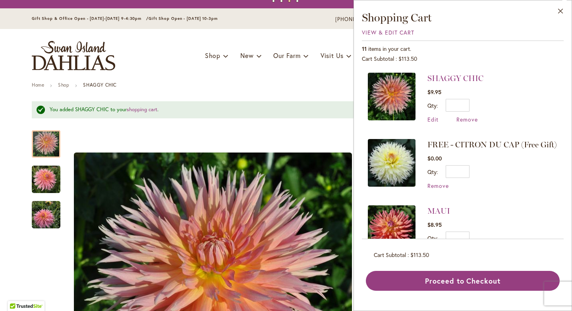
scroll to position [1, 0]
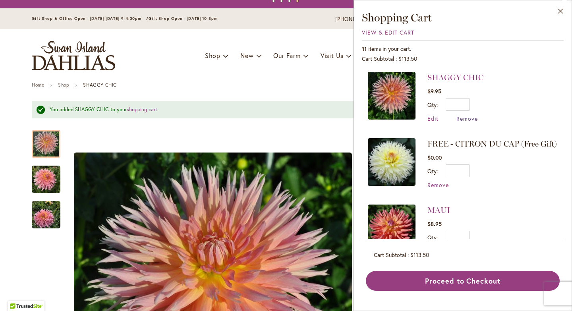
click at [466, 120] on span "Remove" at bounding box center [467, 119] width 21 height 8
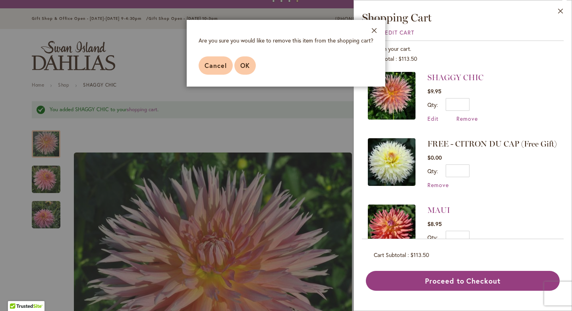
click at [249, 66] on span "OK" at bounding box center [245, 65] width 10 height 8
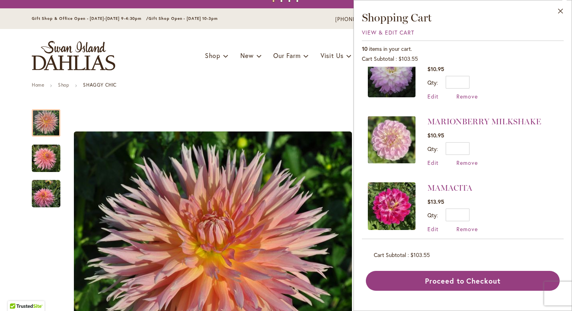
scroll to position [496, 0]
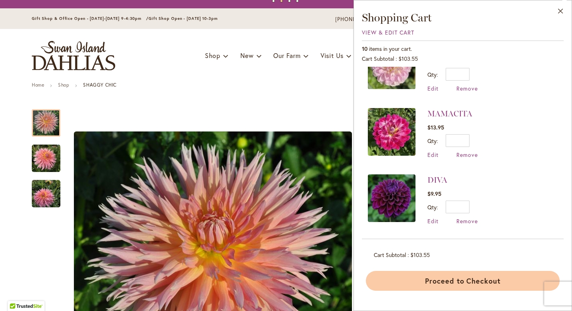
click at [441, 284] on button "Proceed to Checkout" at bounding box center [463, 281] width 194 height 20
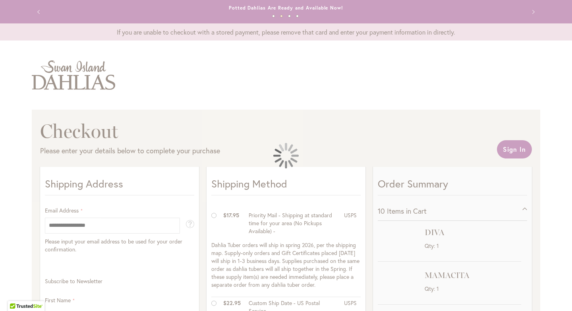
select select "**"
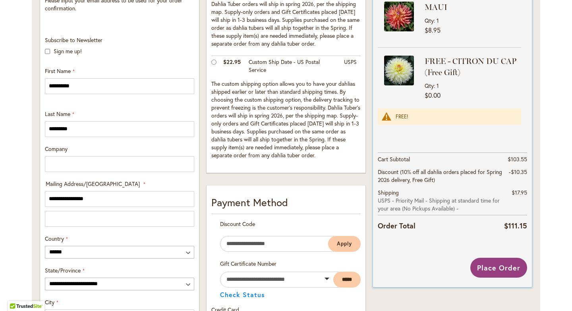
scroll to position [243, 0]
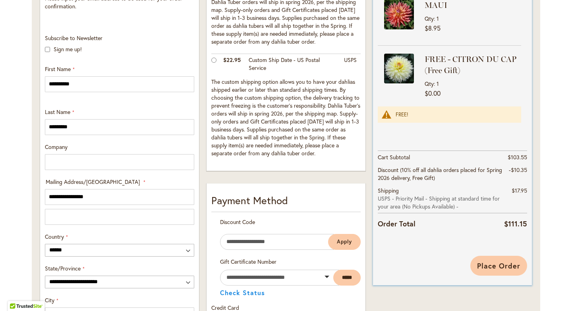
click at [485, 263] on span "Place Order" at bounding box center [498, 266] width 43 height 10
